Goal: Task Accomplishment & Management: Complete application form

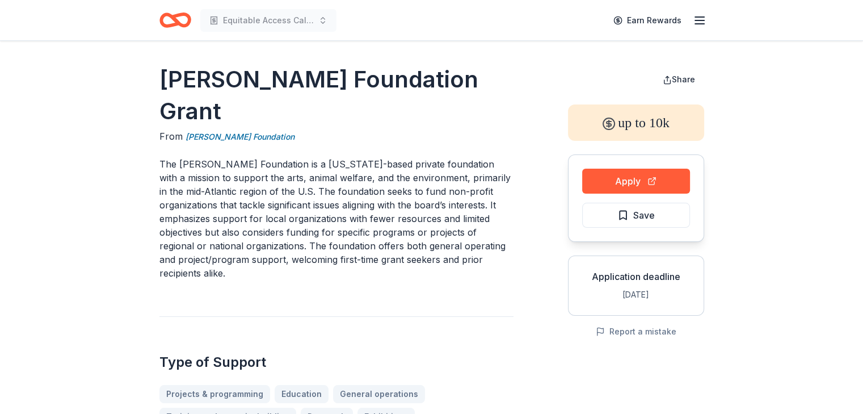
click at [501, 116] on h1 "[PERSON_NAME] Foundation Grant" at bounding box center [336, 96] width 354 height 64
drag, startPoint x: 161, startPoint y: 19, endPoint x: 171, endPoint y: 20, distance: 10.4
click at [161, 19] on icon "Home" at bounding box center [170, 19] width 18 height 11
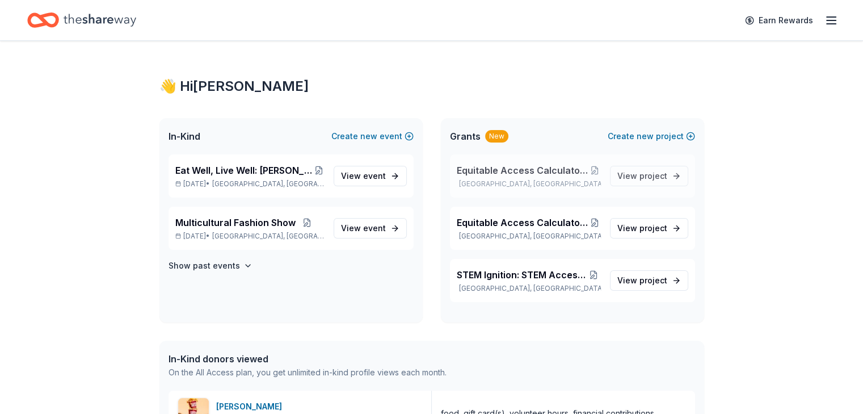
click at [515, 172] on span "Equitable Access Calculators: Bridging the Digital Divide" at bounding box center [523, 170] width 132 height 14
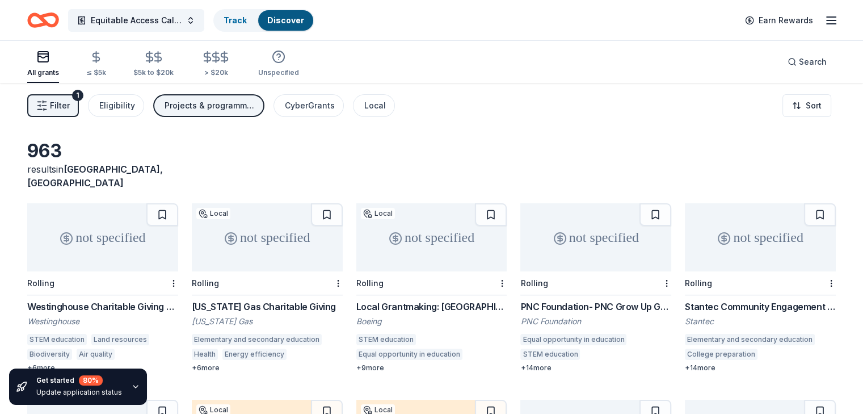
click at [52, 104] on button "Filter 1" at bounding box center [53, 105] width 52 height 23
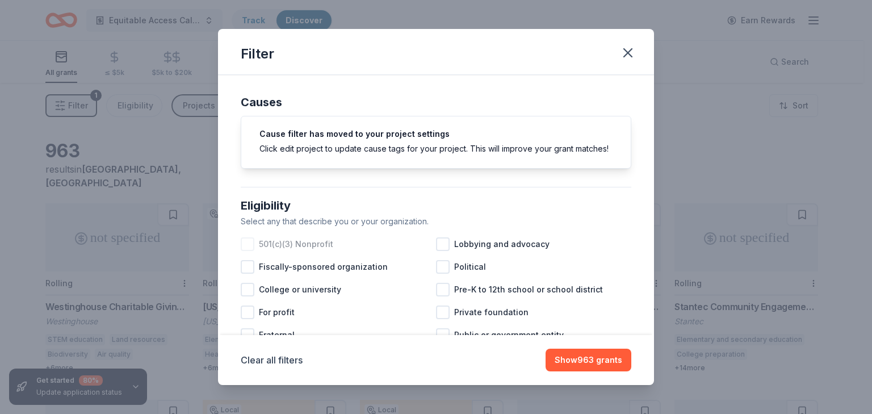
click at [249, 251] on div at bounding box center [248, 244] width 14 height 14
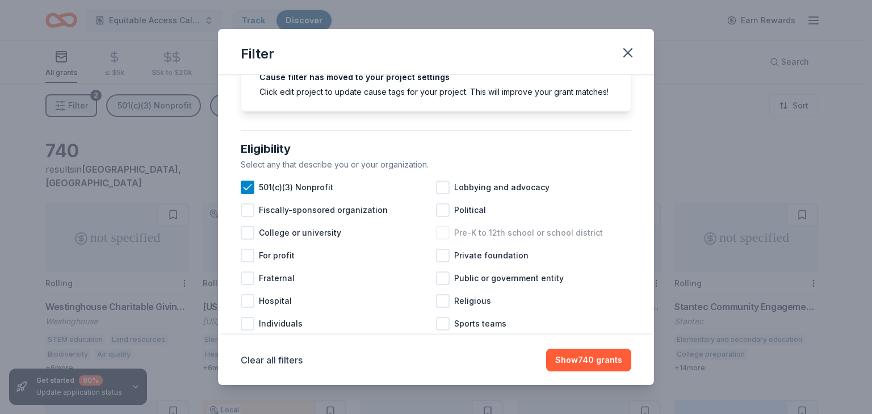
click at [436, 239] on div at bounding box center [443, 233] width 14 height 14
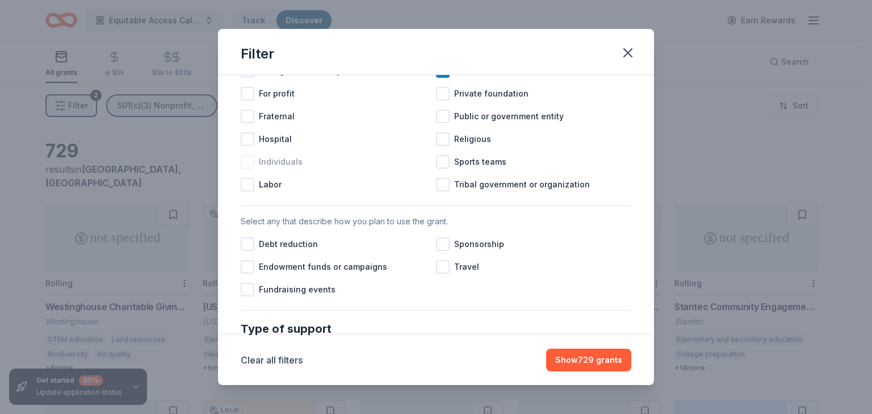
scroll to position [227, 0]
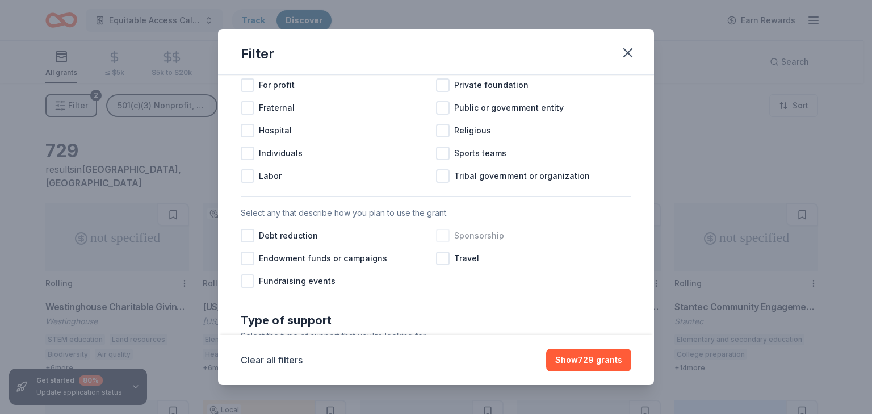
click at [438, 242] on div at bounding box center [443, 236] width 14 height 14
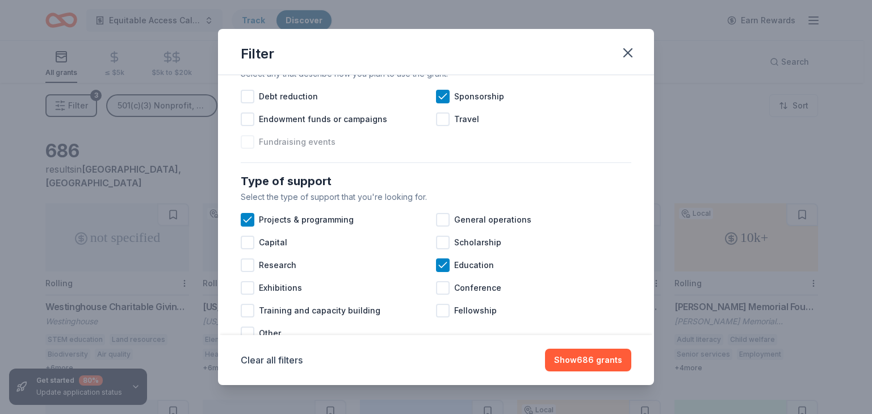
scroll to position [397, 0]
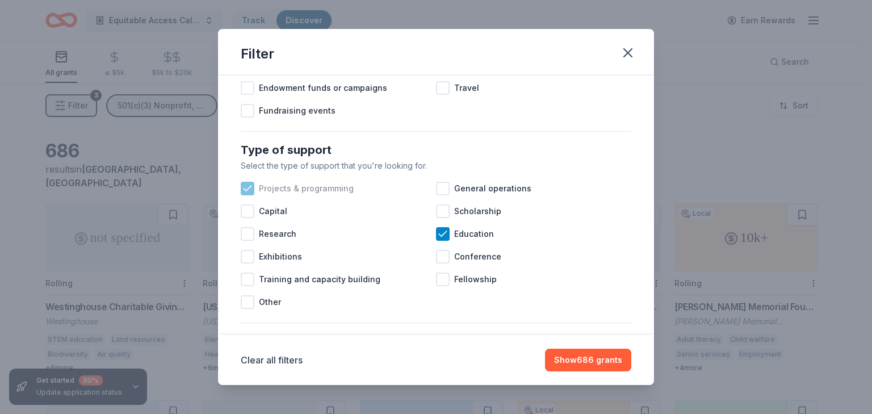
click at [246, 194] on icon at bounding box center [247, 188] width 11 height 11
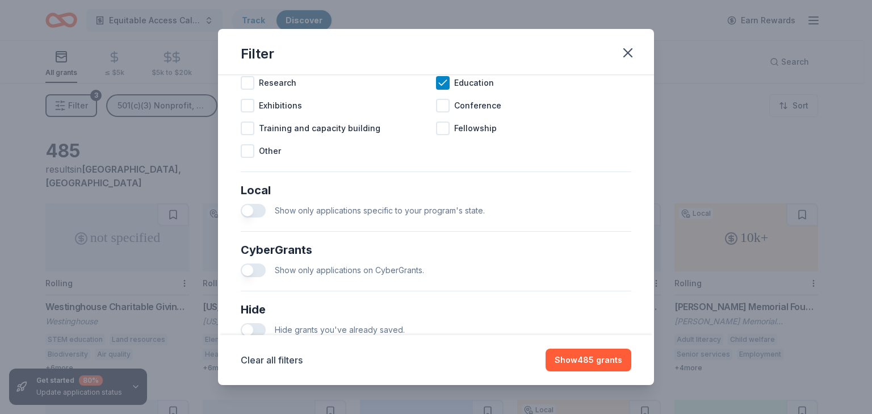
scroll to position [567, 0]
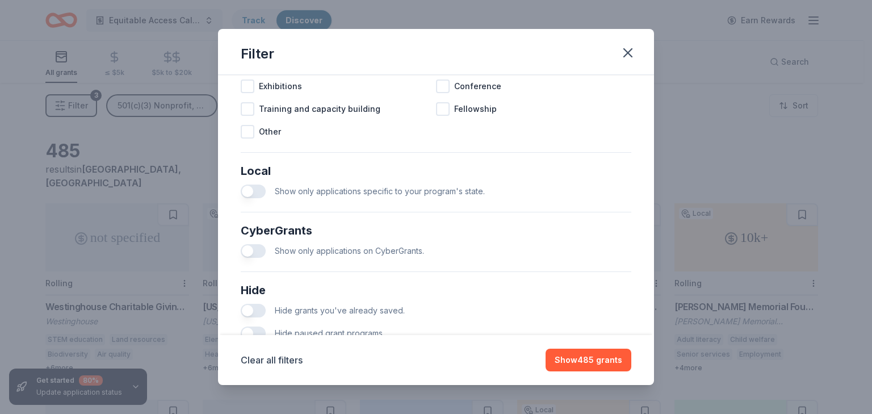
click at [260, 198] on button "button" at bounding box center [253, 191] width 25 height 14
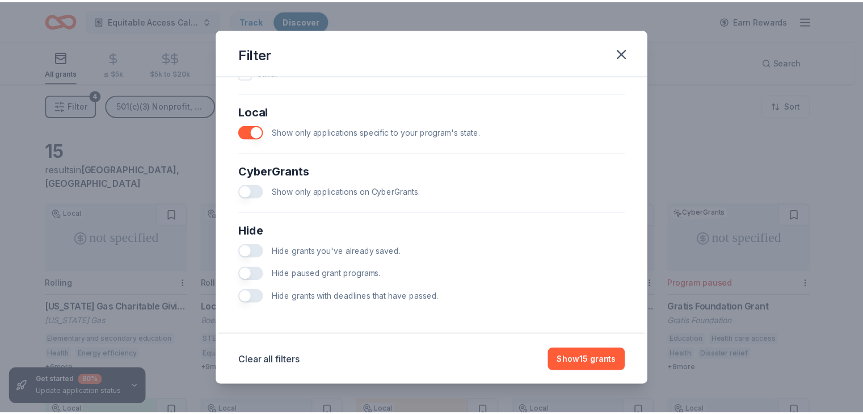
scroll to position [637, 0]
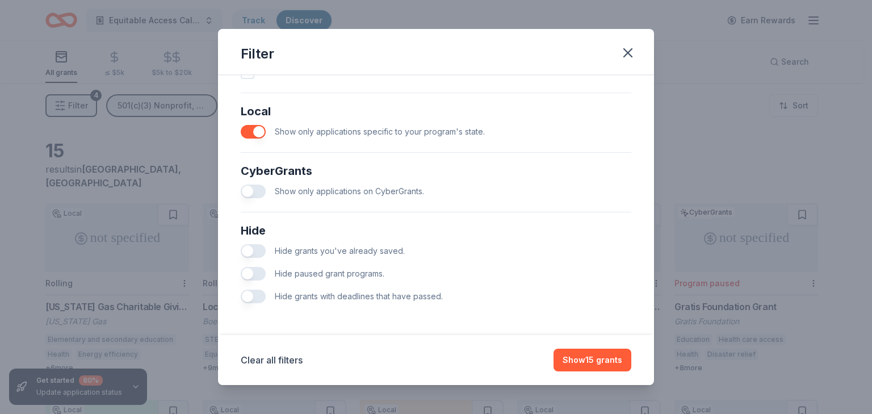
click at [259, 274] on button "button" at bounding box center [253, 274] width 25 height 14
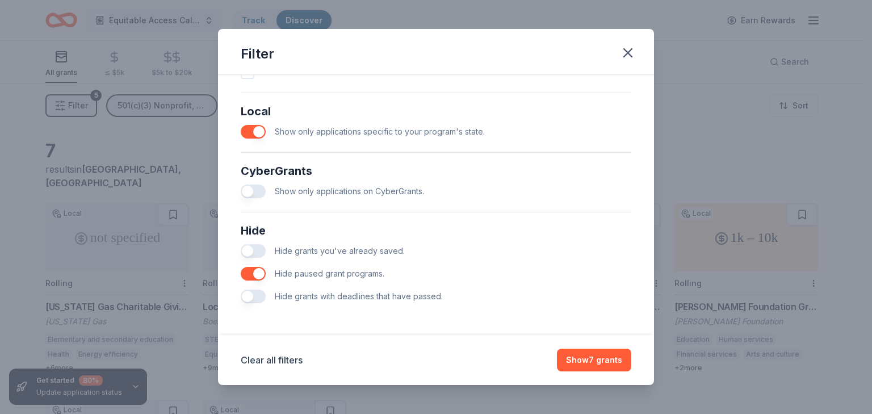
drag, startPoint x: 258, startPoint y: 295, endPoint x: 265, endPoint y: 295, distance: 7.4
click at [258, 295] on button "button" at bounding box center [253, 296] width 25 height 14
click at [589, 360] on button "Show 7 grants" at bounding box center [594, 359] width 74 height 23
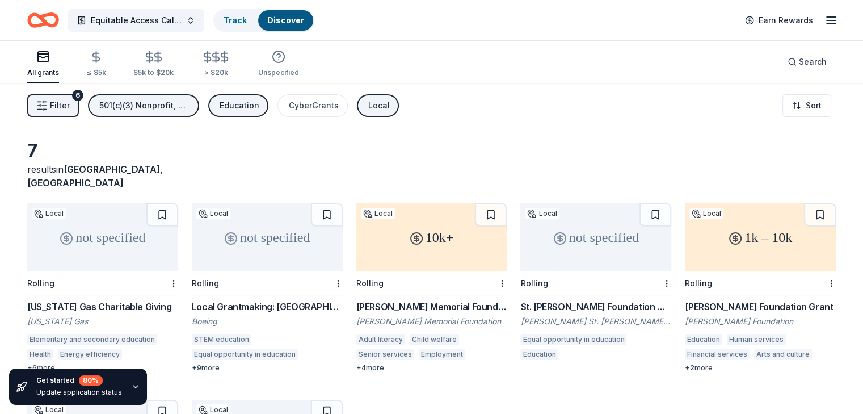
click at [48, 109] on icon "button" at bounding box center [41, 105] width 11 height 11
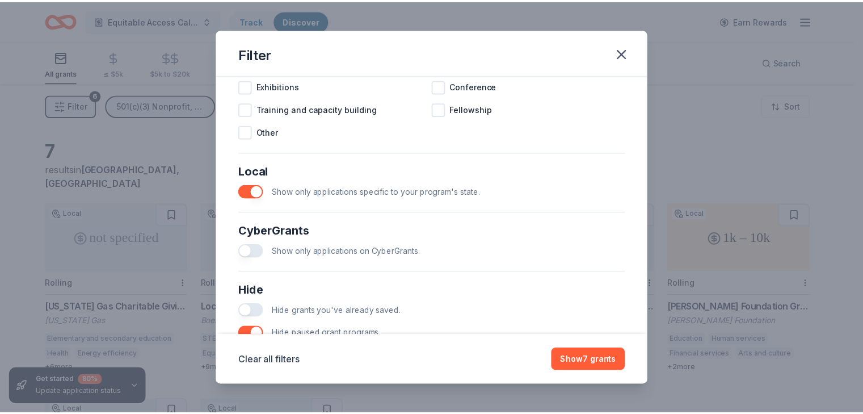
scroll to position [637, 0]
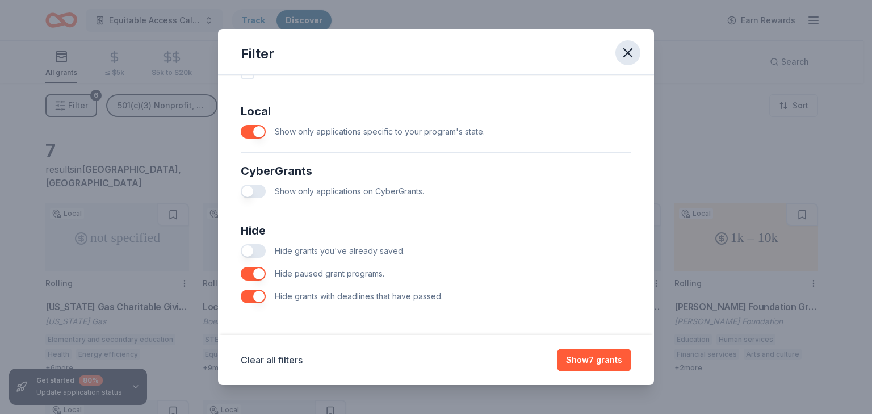
click at [624, 51] on icon "button" at bounding box center [628, 53] width 16 height 16
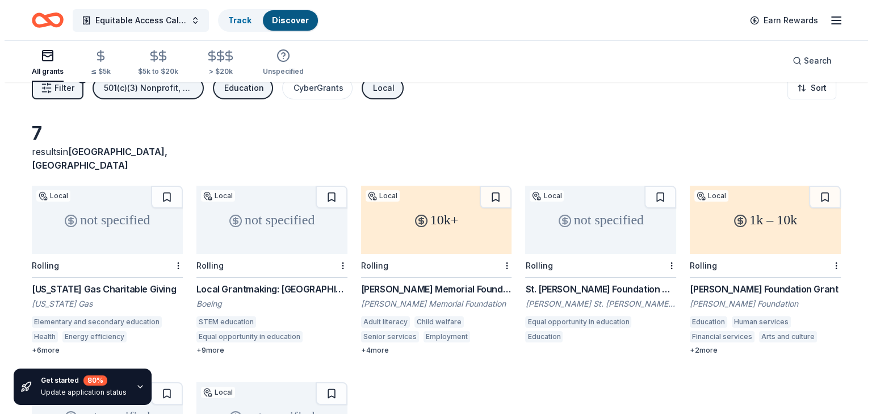
scroll to position [0, 0]
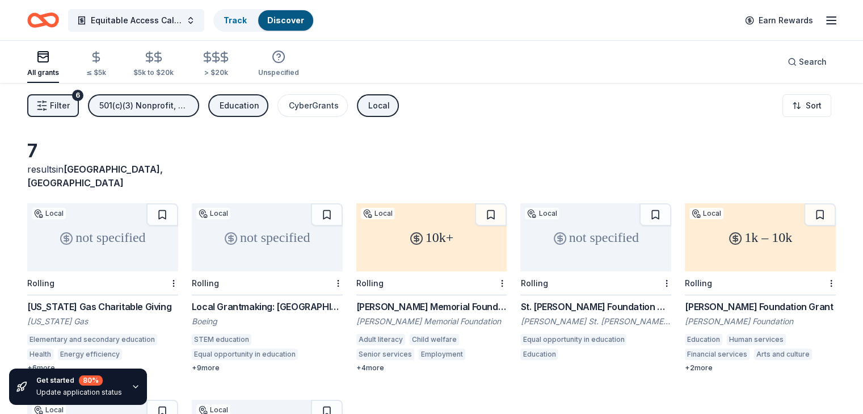
click at [56, 20] on icon "Home" at bounding box center [43, 20] width 32 height 27
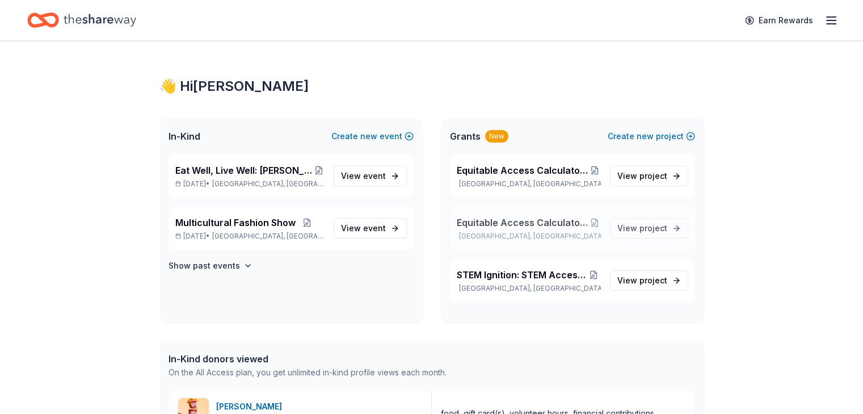
click at [508, 220] on span "Equitable Access Calculators: Bridging the Digital Divide" at bounding box center [523, 223] width 132 height 14
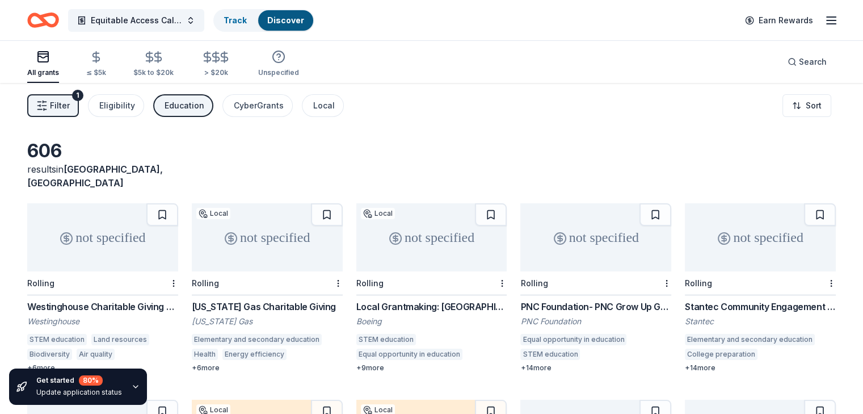
click at [48, 107] on icon "button" at bounding box center [41, 105] width 11 height 11
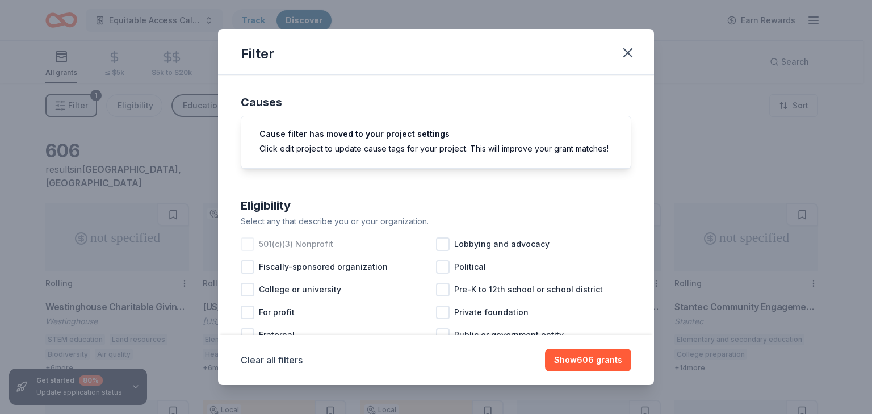
click at [245, 251] on div at bounding box center [248, 244] width 14 height 14
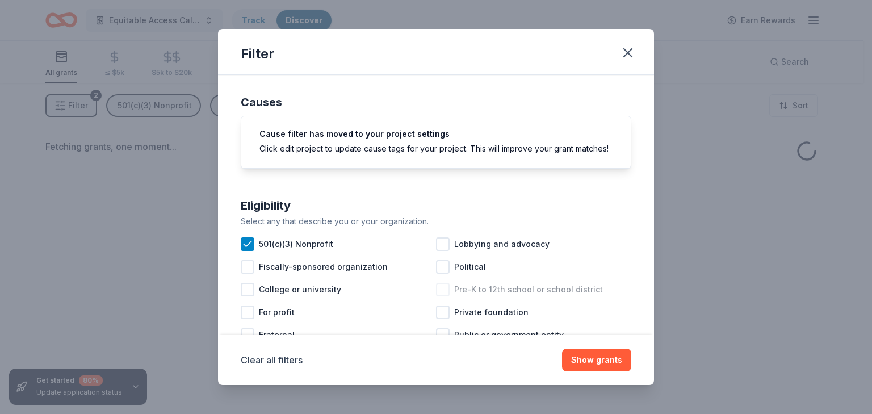
click at [436, 296] on div at bounding box center [443, 290] width 14 height 14
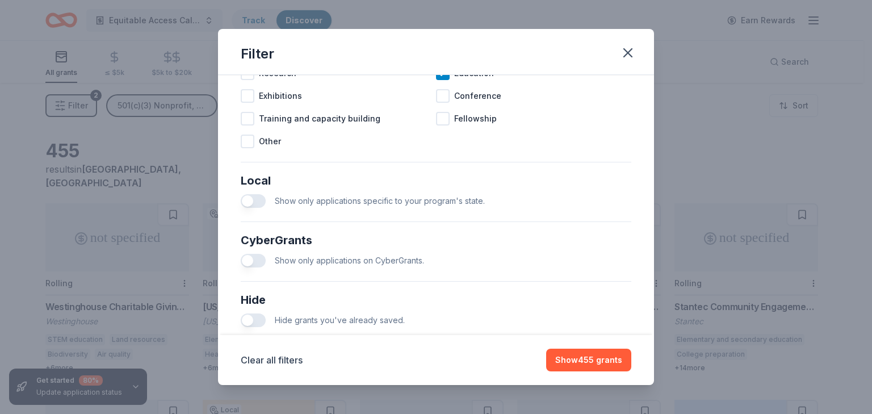
scroll to position [567, 0]
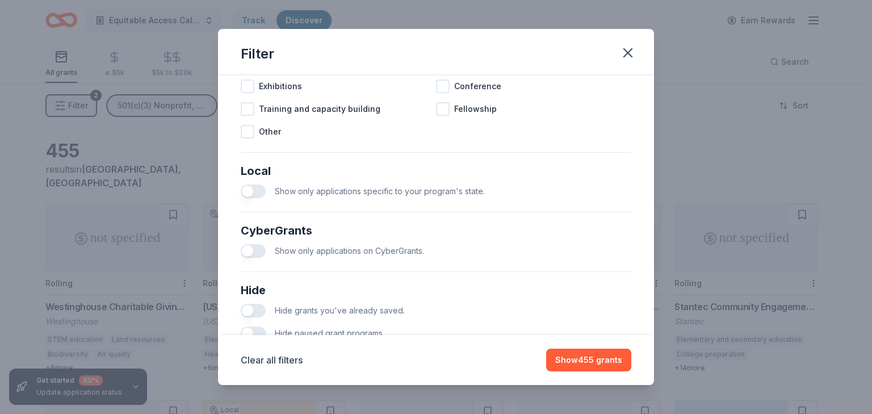
click at [253, 198] on button "button" at bounding box center [253, 191] width 25 height 14
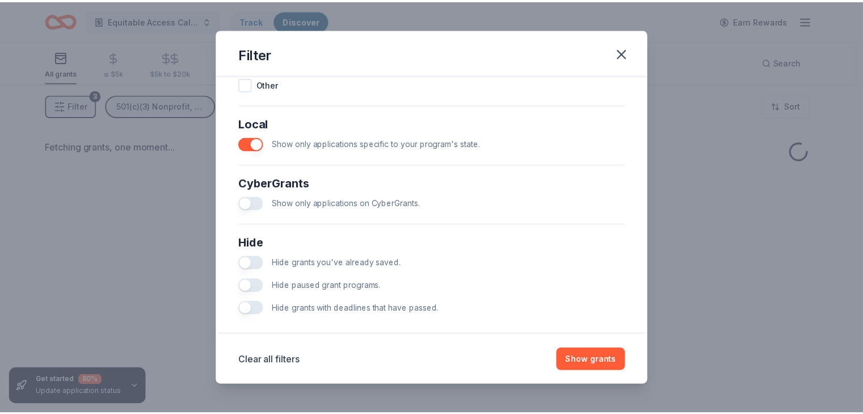
scroll to position [637, 0]
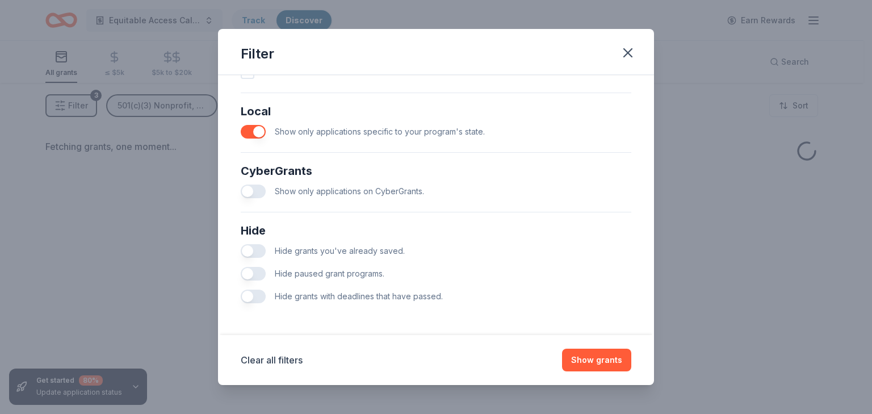
click at [259, 250] on button "button" at bounding box center [253, 251] width 25 height 14
click at [259, 272] on button "button" at bounding box center [253, 274] width 25 height 14
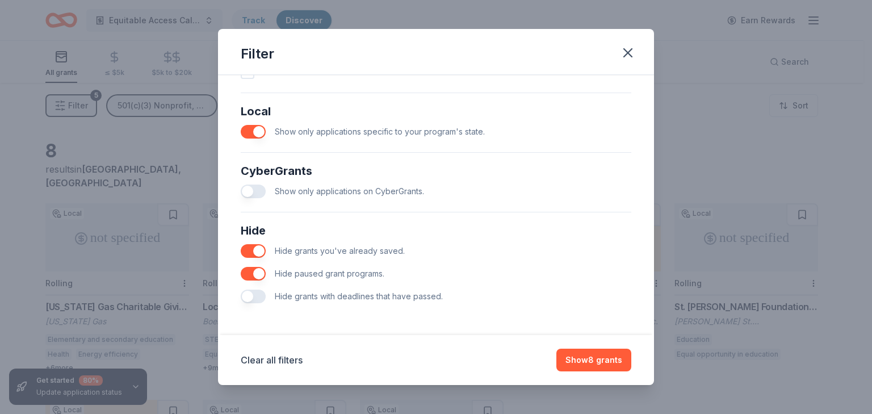
click at [255, 299] on button "button" at bounding box center [253, 296] width 25 height 14
drag, startPoint x: 588, startPoint y: 358, endPoint x: 569, endPoint y: 349, distance: 20.6
click at [588, 358] on button "Show 8 grants" at bounding box center [593, 359] width 75 height 23
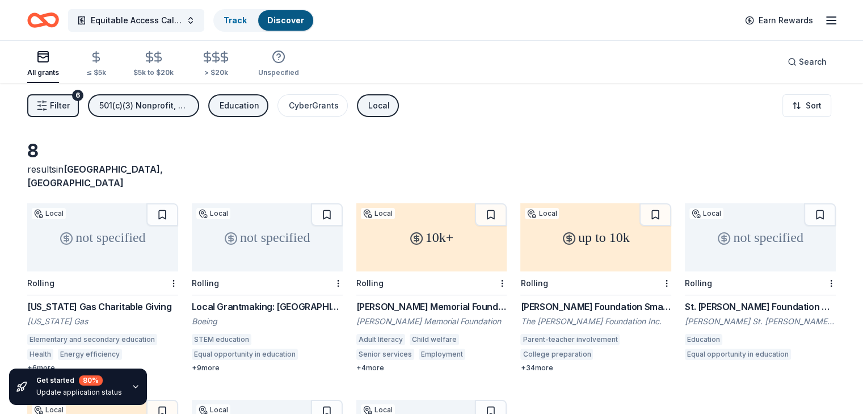
click at [59, 21] on icon "Home" at bounding box center [43, 20] width 32 height 27
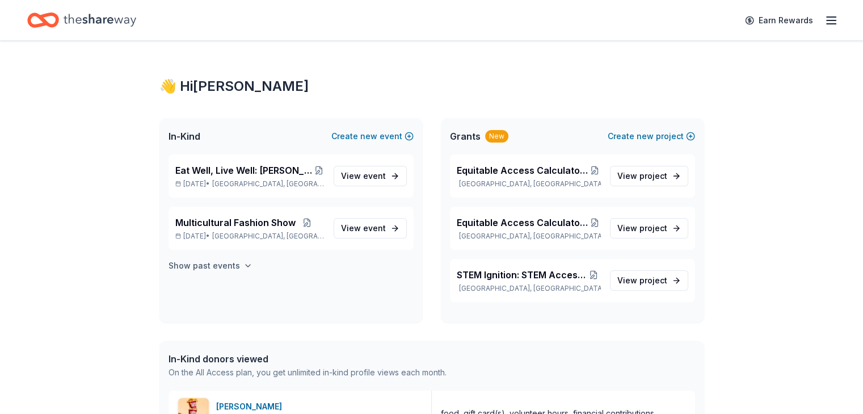
click at [243, 264] on icon "button" at bounding box center [247, 265] width 9 height 9
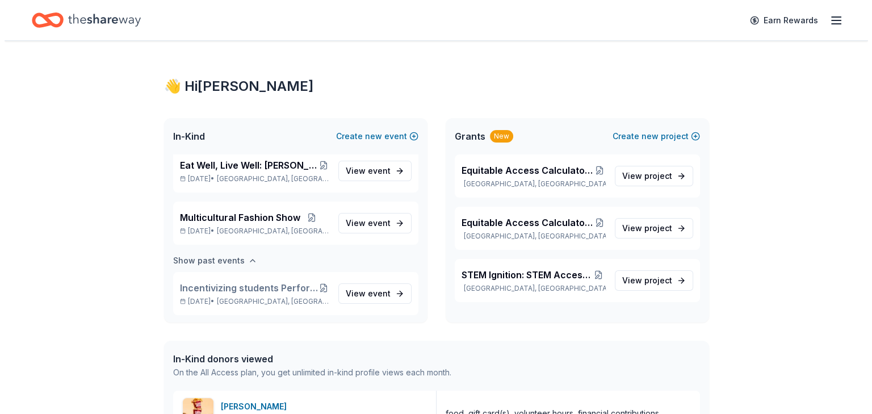
scroll to position [7, 0]
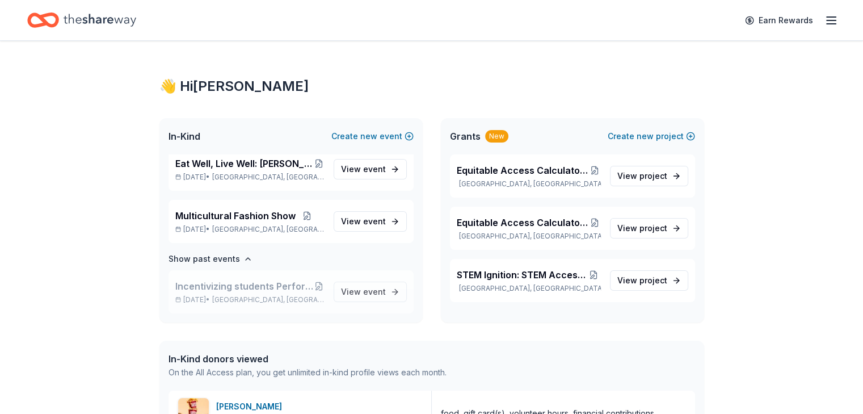
click at [239, 284] on span "Incentivizing students Performance, Attendance and Behavior" at bounding box center [244, 286] width 138 height 14
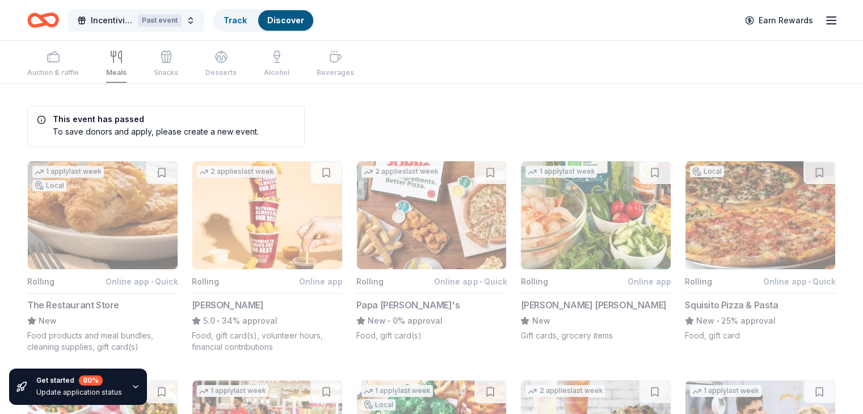
click at [114, 21] on span "Incentivizing students Performance, Attendance and Behavior" at bounding box center [112, 21] width 43 height 14
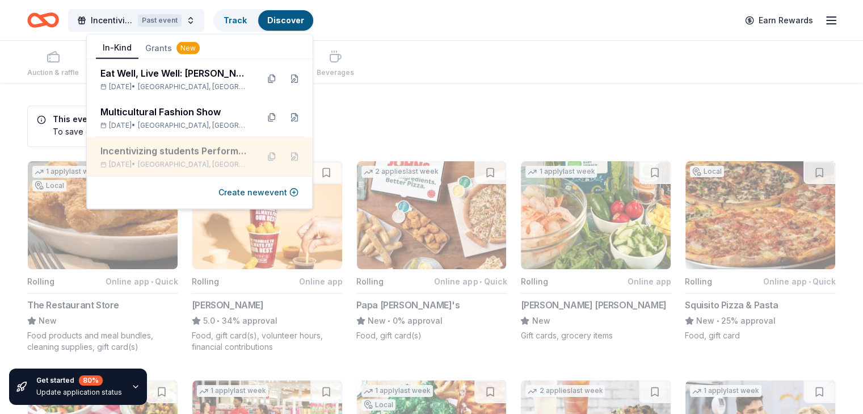
click at [171, 156] on div "Incentivizing students Performance, Attendance and Behavior" at bounding box center [174, 151] width 149 height 14
click at [294, 155] on button at bounding box center [294, 157] width 18 height 18
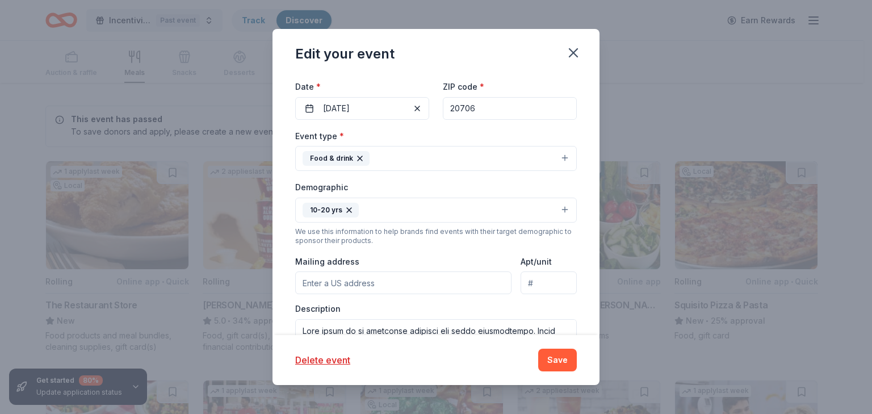
scroll to position [125, 0]
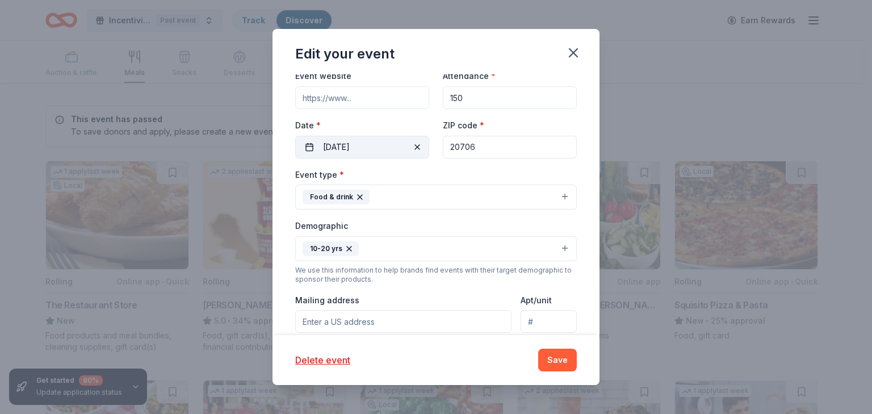
click at [410, 145] on span "button" at bounding box center [417, 147] width 14 height 14
click at [309, 146] on button "Pick a date" at bounding box center [362, 147] width 134 height 23
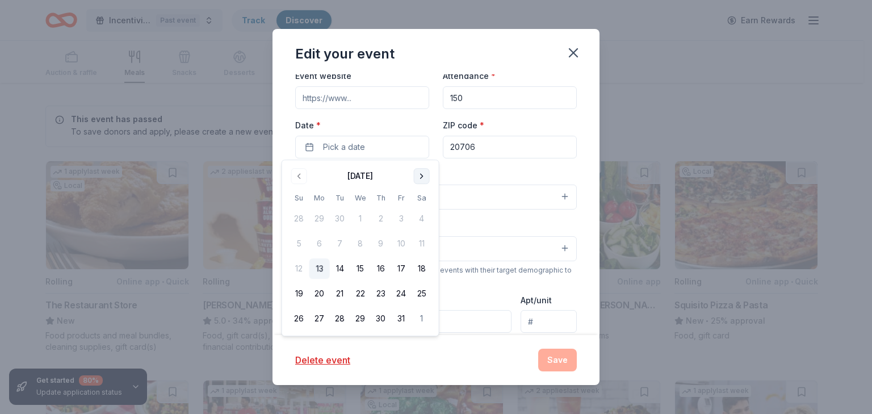
click at [421, 175] on button "Go to next month" at bounding box center [422, 176] width 16 height 16
click at [298, 174] on button "Go to previous month" at bounding box center [299, 176] width 16 height 16
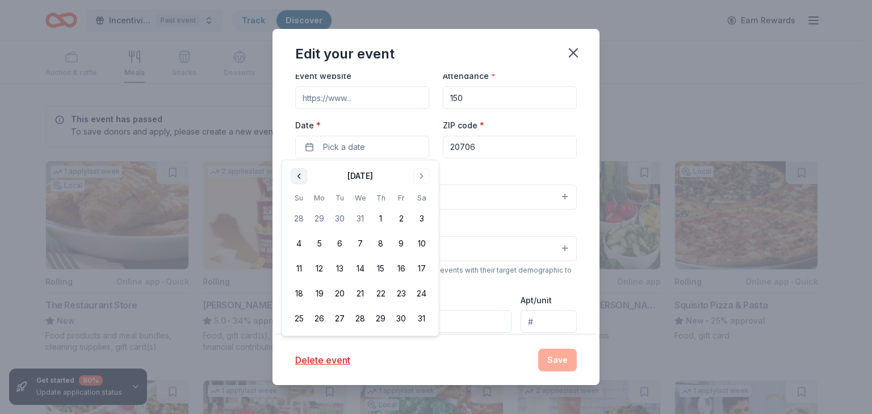
click at [298, 174] on button "Go to previous month" at bounding box center [299, 176] width 16 height 16
click at [422, 175] on button "Go to next month" at bounding box center [422, 176] width 16 height 16
click at [405, 216] on button "6" at bounding box center [401, 218] width 20 height 20
click at [559, 363] on button "Save" at bounding box center [557, 359] width 39 height 23
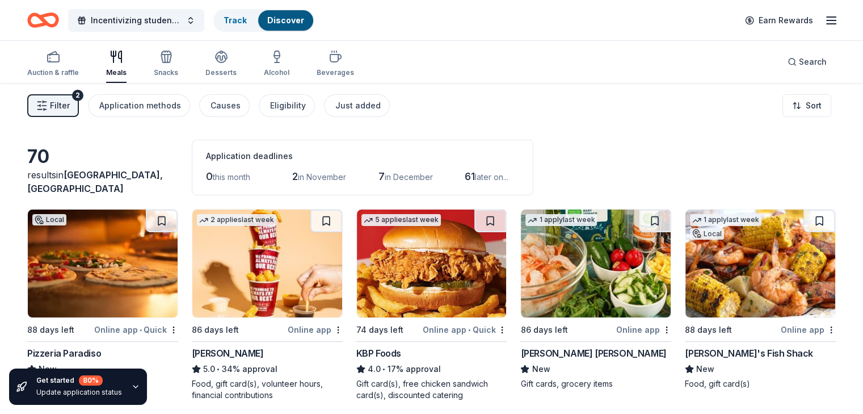
click at [57, 21] on icon "Home" at bounding box center [49, 19] width 18 height 11
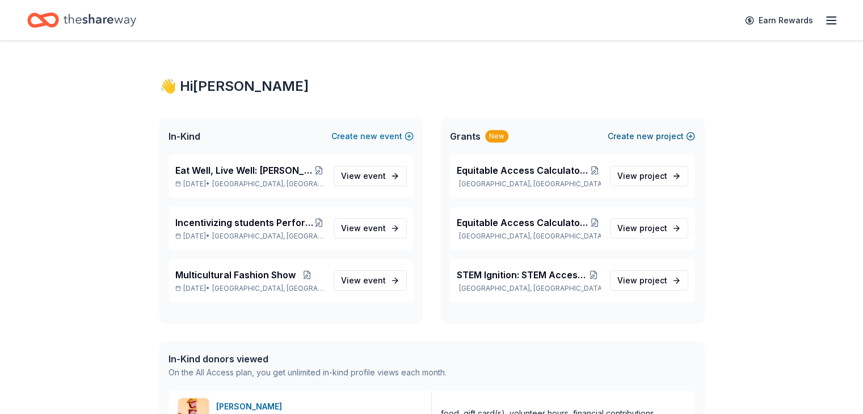
click at [661, 136] on button "Create new project" at bounding box center [651, 136] width 87 height 14
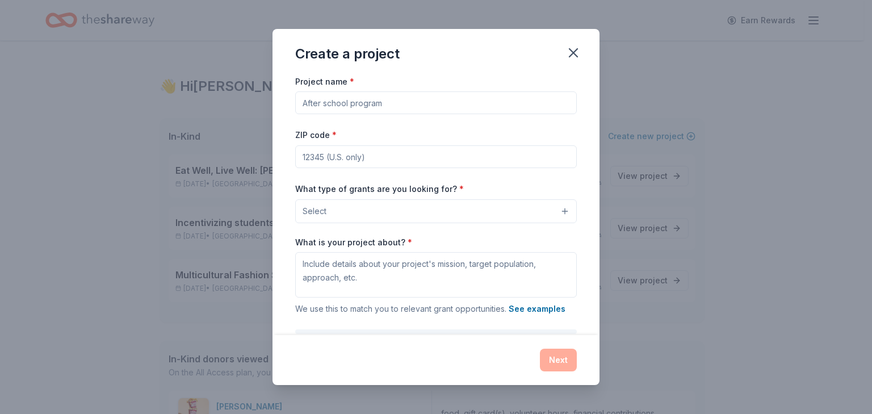
click at [393, 106] on input "Project name *" at bounding box center [435, 102] width 281 height 23
type input "Science Equipment"
type input "20706"
click at [480, 185] on div "What type of grants are you looking for? * Select" at bounding box center [435, 202] width 281 height 41
click at [556, 212] on button "Select" at bounding box center [435, 211] width 281 height 24
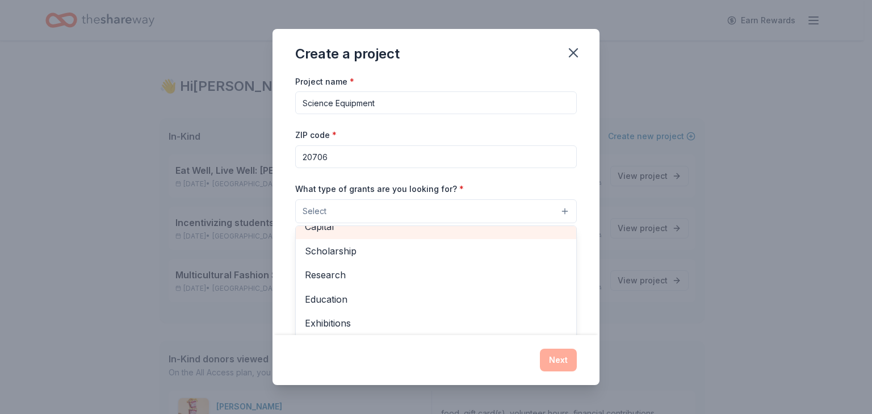
scroll to position [113, 0]
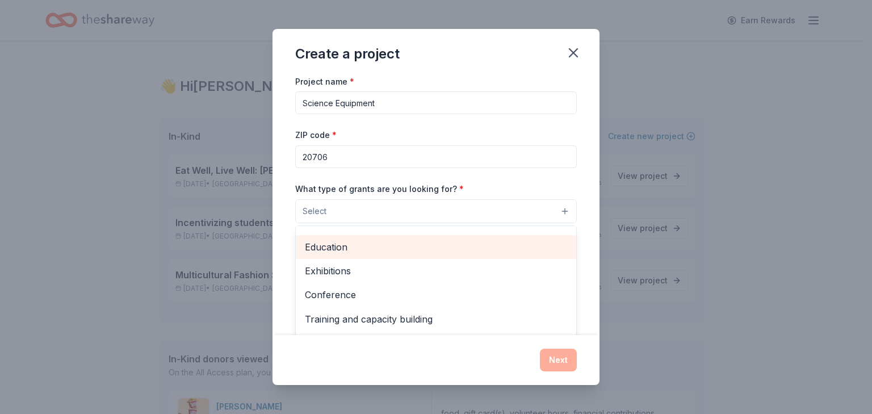
click at [335, 243] on span "Education" at bounding box center [436, 246] width 262 height 15
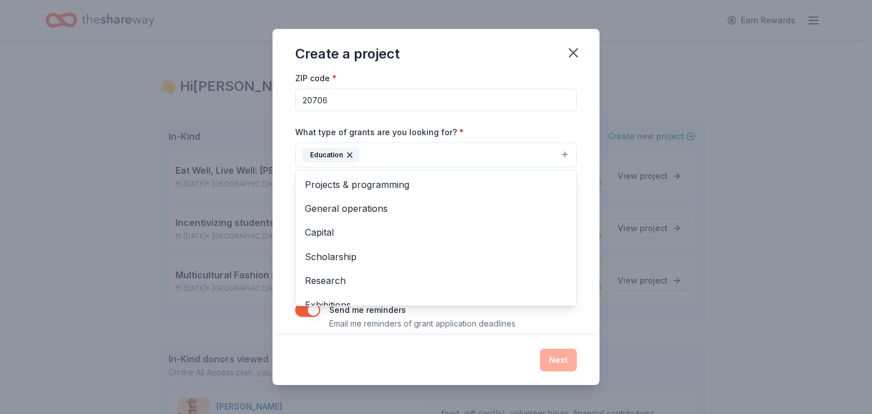
scroll to position [69, 0]
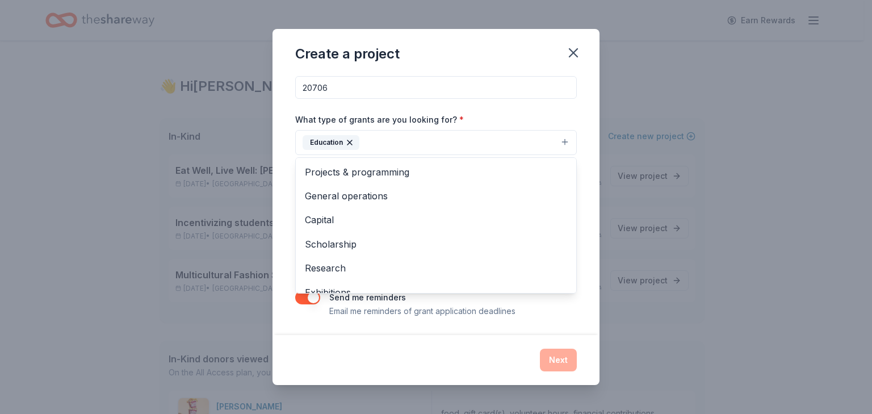
click at [579, 222] on div "Project name * Science Equipment ZIP code * 20706 What type of grants are you l…" at bounding box center [435, 204] width 327 height 260
